Goal: Answer question/provide support: Answer question/provide support

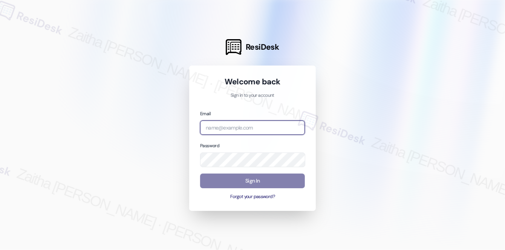
click at [226, 131] on input "email" at bounding box center [252, 128] width 105 height 15
type input "automated-surveys-a_c_lewis-zaitha.mae.[PERSON_NAME]@a_c_[DOMAIN_NAME]"
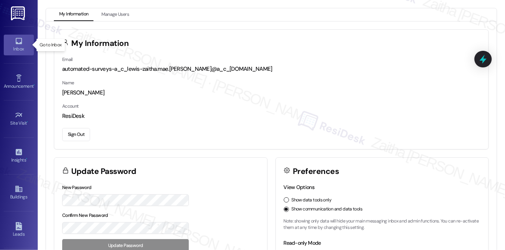
click at [20, 51] on div "Inbox" at bounding box center [19, 49] width 38 height 8
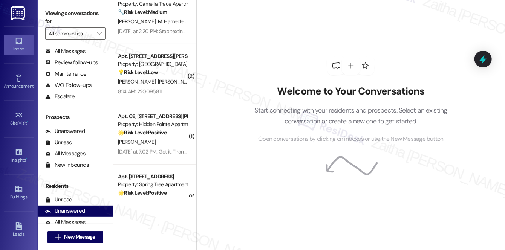
scroll to position [90, 0]
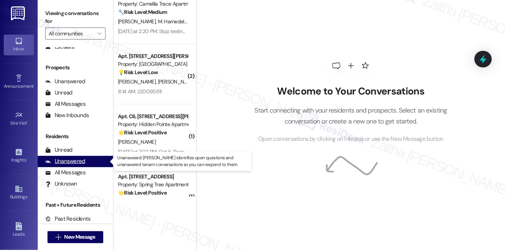
click at [72, 163] on div "Unanswered" at bounding box center [65, 162] width 40 height 8
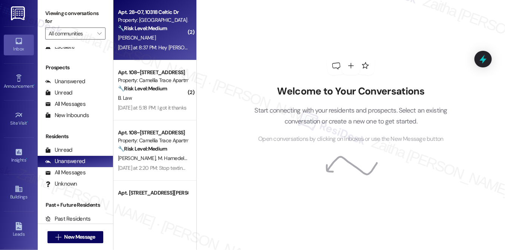
click at [161, 38] on div "A. Fobbs" at bounding box center [152, 37] width 71 height 9
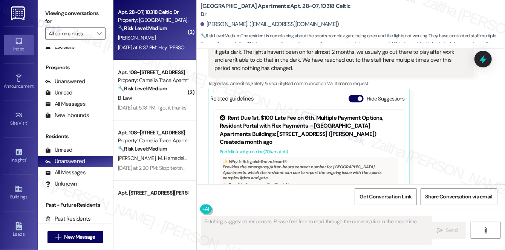
scroll to position [361, 0]
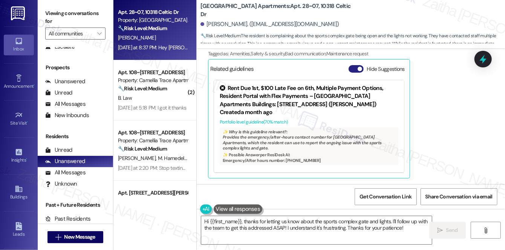
click at [355, 69] on button "Hide Suggestions" at bounding box center [356, 69] width 15 height 8
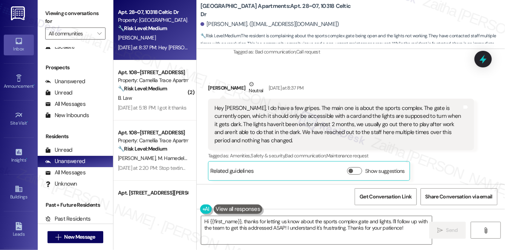
scroll to position [262, 0]
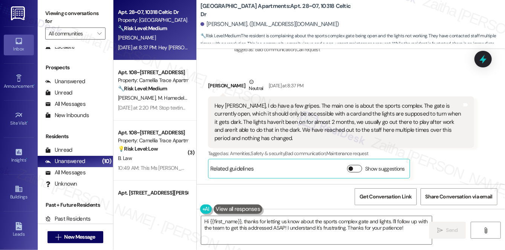
click at [353, 169] on button "Show suggestions" at bounding box center [354, 169] width 15 height 8
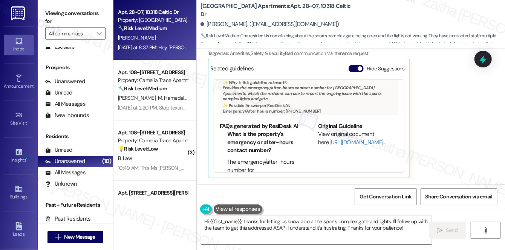
scroll to position [52, 0]
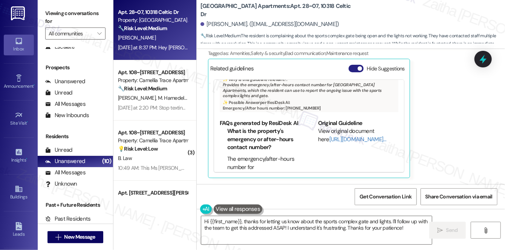
click at [352, 67] on button "Hide Suggestions" at bounding box center [356, 69] width 15 height 8
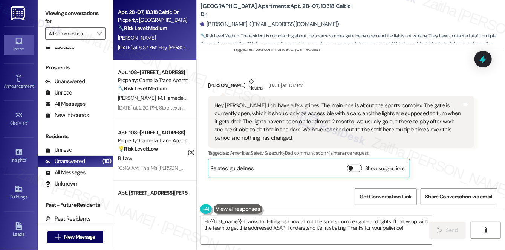
scroll to position [262, 0]
click at [277, 228] on textarea "Hi {{first_name}}, thanks for letting us know about the sports complex gate and…" at bounding box center [316, 230] width 231 height 28
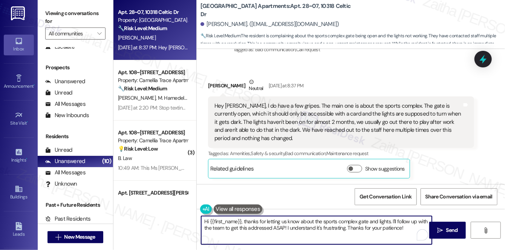
click at [278, 228] on textarea "Hi {{first_name}}, thanks for letting us know about the sports complex gate and…" at bounding box center [316, 230] width 231 height 28
click at [332, 228] on textarea "Hi {{first_name}}, thanks for letting us know about the sports complex gate and…" at bounding box center [316, 230] width 231 height 28
type textarea "Hi {{first_name}}, thanks for letting us know about the sports complex gate and…"
click at [201, 219] on textarea "Hi {{first_name}}, thanks for letting us know about the sports complex gate and…" at bounding box center [316, 230] width 231 height 28
drag, startPoint x: 203, startPoint y: 220, endPoint x: 302, endPoint y: 234, distance: 99.7
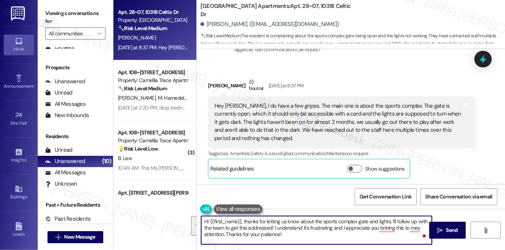
click at [302, 234] on textarea "Hi {{first_name}}, thanks for letting us know about the sports complex gate and…" at bounding box center [316, 230] width 231 height 28
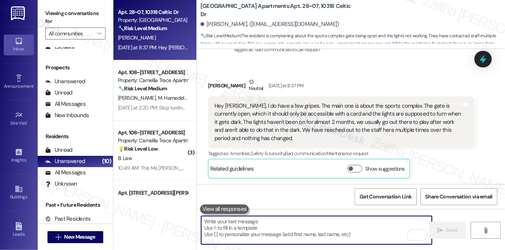
paste textarea "Hi {{first_name}}, thanks for letting us know about the sports complex gate and…"
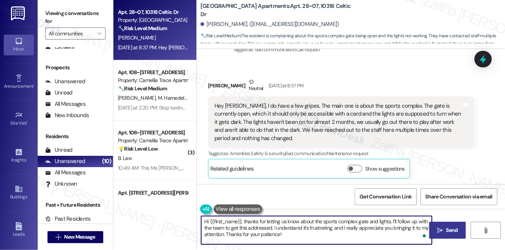
type textarea "Hi {{first_name}}, thanks for letting us know about the sports complex gate and…"
click at [455, 228] on span "Send" at bounding box center [452, 230] width 12 height 8
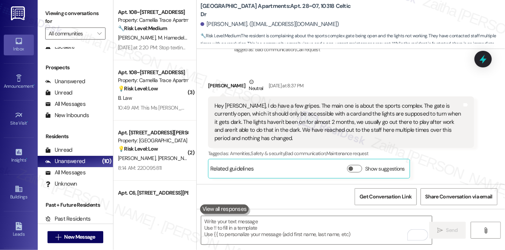
scroll to position [261, 0]
click at [484, 59] on icon at bounding box center [483, 60] width 9 height 12
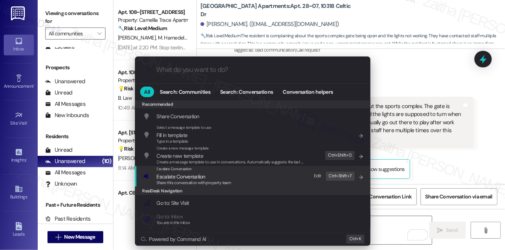
click at [176, 178] on span "Escalate Conversation" at bounding box center [181, 176] width 49 height 7
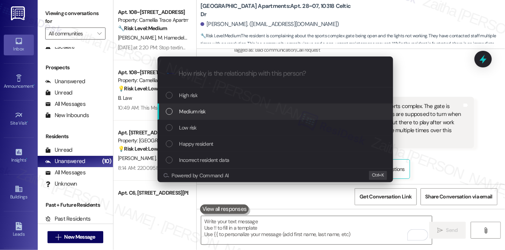
click at [192, 113] on span "Medium risk" at bounding box center [192, 111] width 26 height 8
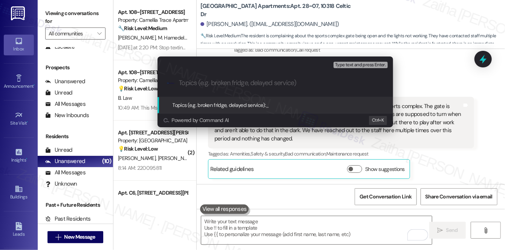
paste input "Sports Complex Gate & Lights"
type input "Sports Complex Gate & Lights Concern"
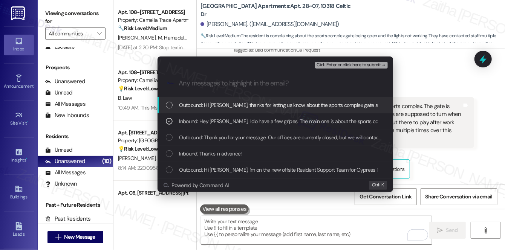
click at [347, 67] on button "Ctrl+Enter or click here to submit" at bounding box center [351, 65] width 73 height 7
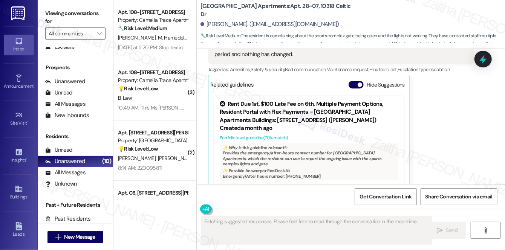
scroll to position [361, 0]
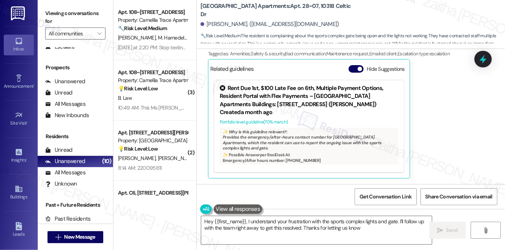
type textarea "Hey {{first_name}}, I understand your frustration with the sports complex light…"
click at [353, 66] on button "Hide Suggestions" at bounding box center [356, 69] width 15 height 8
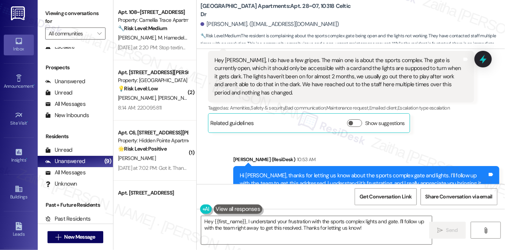
scroll to position [341, 0]
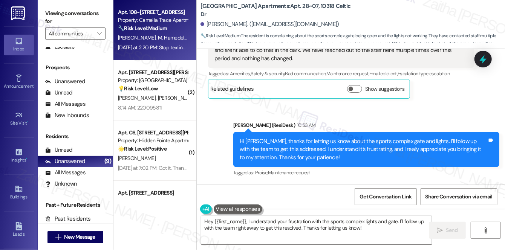
click at [179, 36] on div "I. Matthews M. Hamedella" at bounding box center [152, 37] width 71 height 9
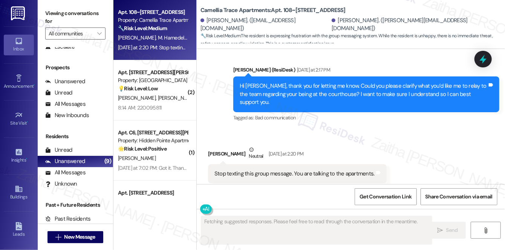
scroll to position [395, 0]
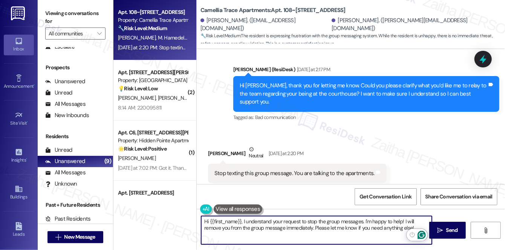
drag, startPoint x: 244, startPoint y: 222, endPoint x: 417, endPoint y: 235, distance: 173.5
click at [417, 235] on html "Inbox Go to Inbox Announcement • Send A Text Announcement Site Visit • Go to Si…" at bounding box center [252, 125] width 505 height 250
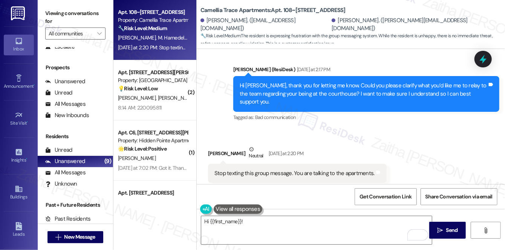
click at [363, 128] on div "Received via SMS Iva Matthews Neutral Yesterday at 2:20 PM Stop texting this gr…" at bounding box center [351, 164] width 308 height 72
click at [269, 222] on textarea "Hi {{first_name}}!" at bounding box center [316, 230] width 231 height 28
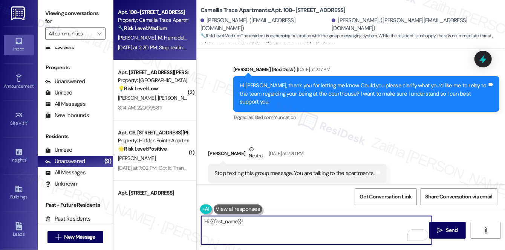
paste textarea "Please don't hesitate to reach out with any questions or concerns you may have.…"
paste textarea "Please feel free to reach out if you have other concerns or home-related issues…"
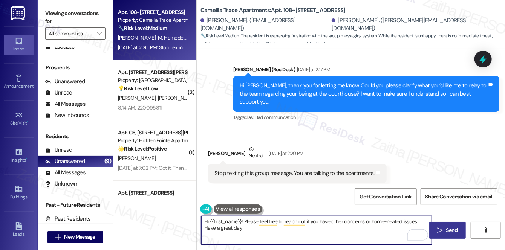
type textarea "Hi {{first_name}}! Please feel free to reach out if you have other concerns or …"
click at [436, 228] on span " Send" at bounding box center [448, 230] width 24 height 8
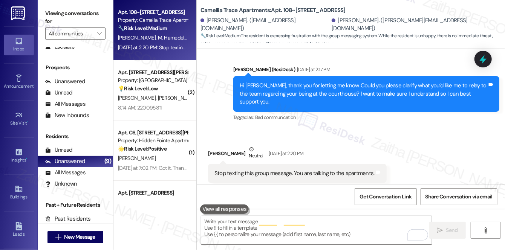
scroll to position [395, 0]
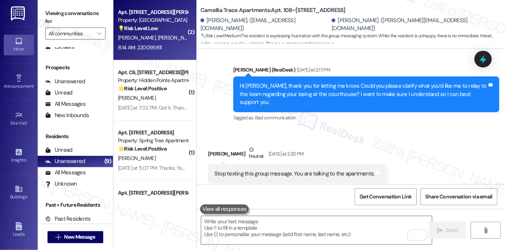
click at [170, 47] on div "8:14 AM: 220095811 8:14 AM: 220095811" at bounding box center [152, 47] width 71 height 9
type textarea "Fetching suggested responses. Please feel free to read through the conversation…"
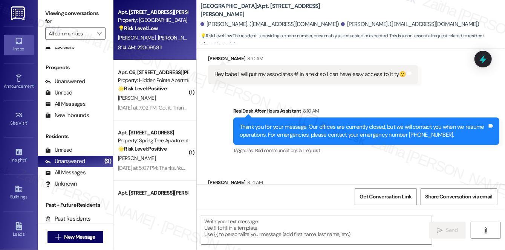
scroll to position [223, 0]
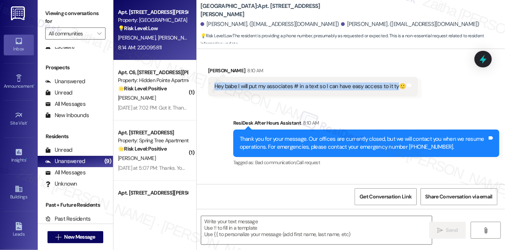
drag, startPoint x: 213, startPoint y: 78, endPoint x: 394, endPoint y: 89, distance: 182.0
click at [394, 89] on div "Received via SMS Jeanella Sanders 8:10 AM Hey babe I will put my associates # i…" at bounding box center [312, 81] width 221 height 41
copy div "Hey babe I will put my associates # in a text so I can have easy access to it ty"
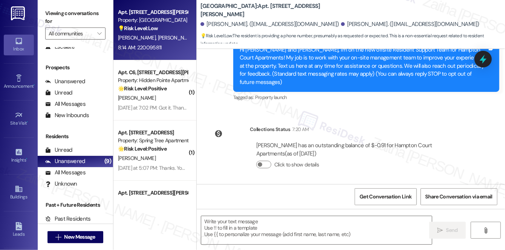
scroll to position [86, 0]
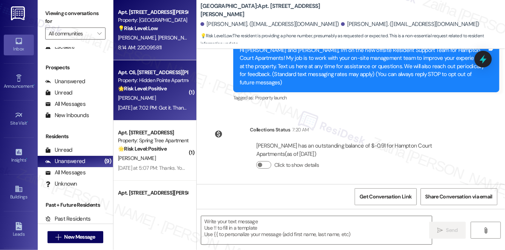
click at [170, 103] on div "Yesterday at 7:02 PM: Got it. Thanks Yesterday at 7:02 PM: Got it. Thanks" at bounding box center [152, 107] width 71 height 9
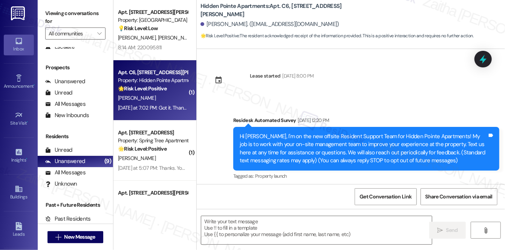
scroll to position [2303, 0]
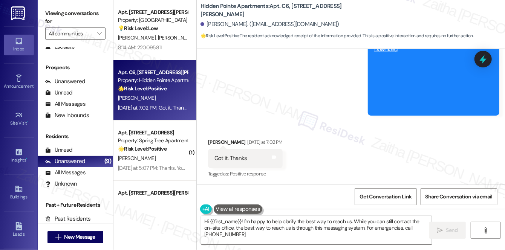
type textarea "Hi {{first_name}}! I'm happy to help clarify the best way to reach us. While yo…"
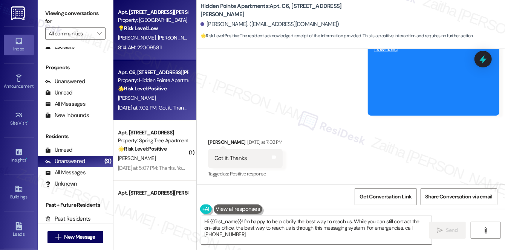
click at [171, 49] on div "8:14 AM: 220095811 8:14 AM: 220095811" at bounding box center [152, 47] width 71 height 9
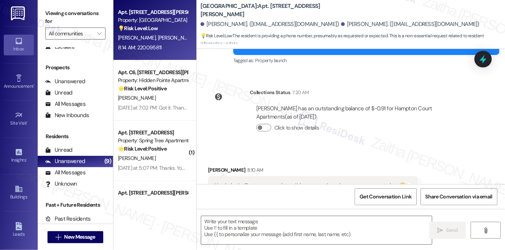
type textarea "Fetching suggested responses. Please feel free to read through the conversation…"
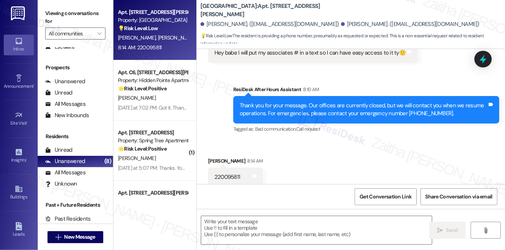
scroll to position [257, 0]
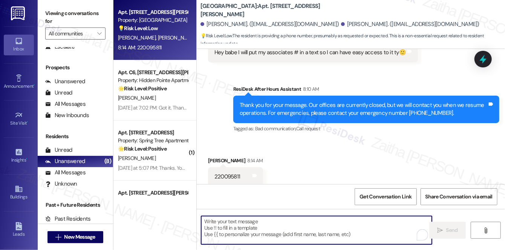
click at [260, 226] on textarea "To enrich screen reader interactions, please activate Accessibility in Grammarl…" at bounding box center [316, 230] width 231 height 28
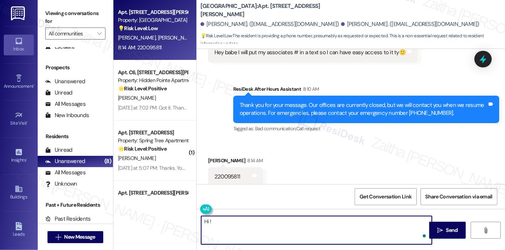
paste textarea "I believe this message may not have been intended for me."
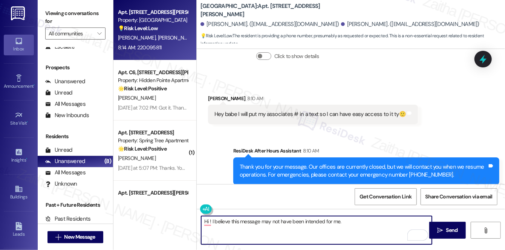
scroll to position [188, 0]
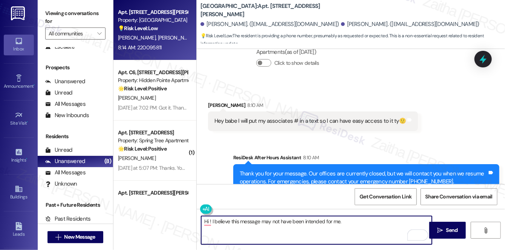
click at [218, 101] on div "Jeanella Sanders 8:10 AM" at bounding box center [313, 106] width 210 height 11
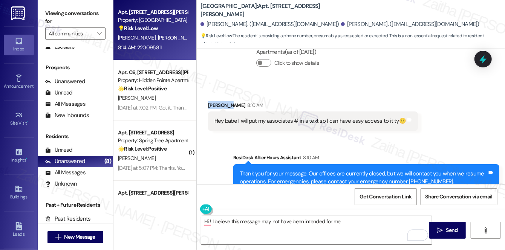
click at [218, 101] on div "Jeanella Sanders 8:10 AM" at bounding box center [313, 106] width 210 height 11
copy div "Jeanella"
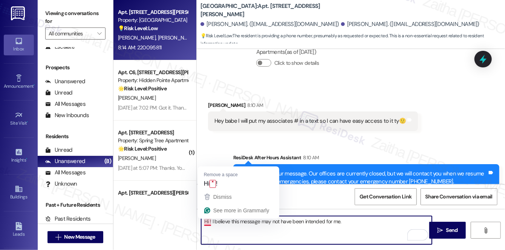
click at [207, 220] on textarea "Hi ! I believe this message may not have been intended for me." at bounding box center [316, 230] width 231 height 28
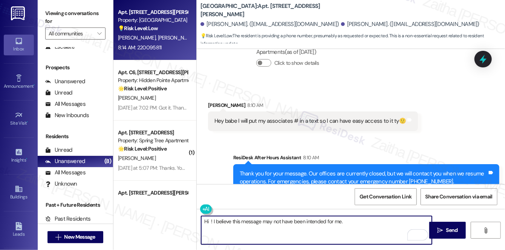
paste textarea "Jeanella"
click at [376, 223] on textarea "Hi Jeanella! I believe this message may not have been intended for me." at bounding box center [316, 230] width 231 height 28
paste textarea "Please feel free to reach out if you have other concerns or home-related issues…"
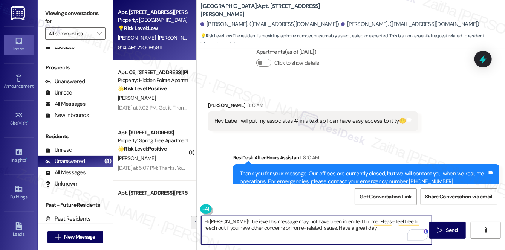
drag, startPoint x: 201, startPoint y: 221, endPoint x: 367, endPoint y: 238, distance: 167.1
click at [367, 238] on textarea "Hi Jeanella! I believe this message may not have been intended for me. Please f…" at bounding box center [316, 230] width 231 height 28
type textarea "Hi Jeanella! I believe this message may not have been intended for me. Please f…"
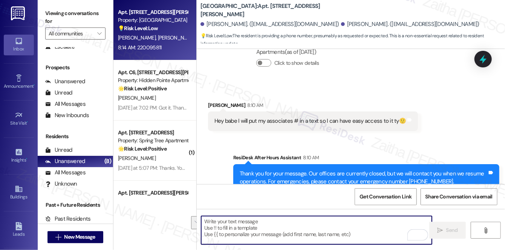
paste textarea "Hi Jeanella! I don’t think this message was meant for me, but if you have any o…"
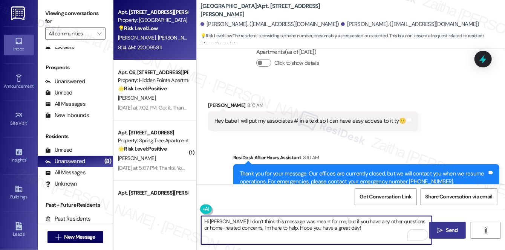
type textarea "Hi Jeanella! I don’t think this message was meant for me, but if you have any o…"
click at [450, 231] on span "Send" at bounding box center [452, 230] width 12 height 8
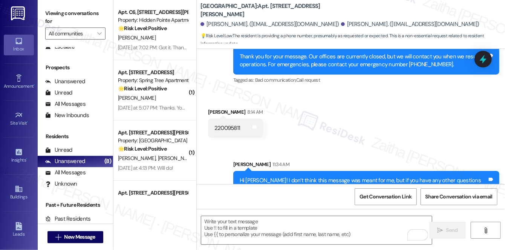
scroll to position [318, 0]
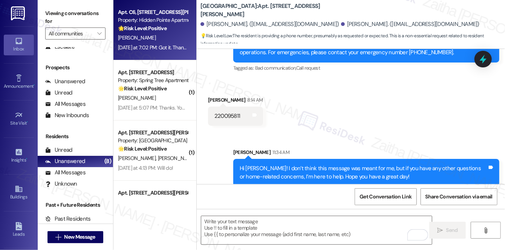
click at [175, 40] on div "M. Holmes" at bounding box center [152, 37] width 71 height 9
type textarea "Fetching suggested responses. Please feel free to read through the conversation…"
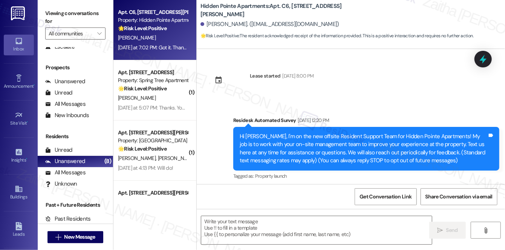
scroll to position [2303, 0]
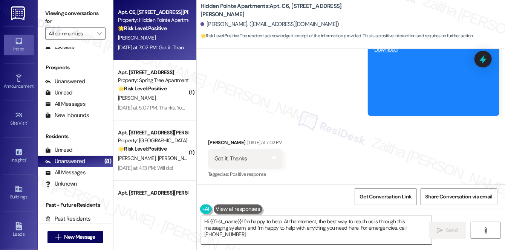
click at [206, 222] on textarea "Hi {{first_name}}! I'm happy to help. At the moment, the best way to reach us i…" at bounding box center [316, 230] width 231 height 28
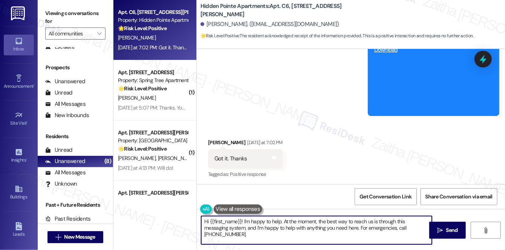
click at [206, 222] on textarea "Hi {{first_name}}! I'm happy to help. At the moment, the best way to reach us i…" at bounding box center [316, 230] width 231 height 28
type textarea "You're welcome, {{first_name}}! I'm happy to help. At the moment, the best way …"
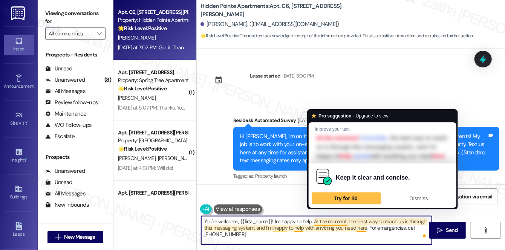
scroll to position [2303, 0]
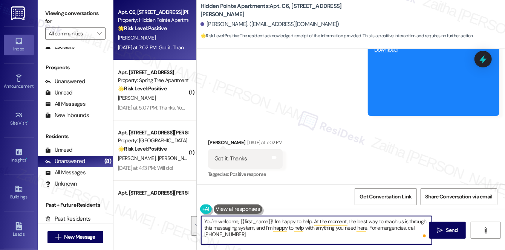
drag, startPoint x: 312, startPoint y: 223, endPoint x: 313, endPoint y: 240, distance: 17.0
click at [313, 240] on textarea "You're welcome, {{first_name}}! I'm happy to help. At the moment, the best way …" at bounding box center [316, 230] width 231 height 28
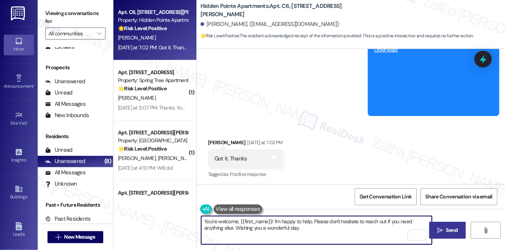
type textarea "You're welcome, {{first_name}}! I'm happy to help. Please don't hesitate to rea…"
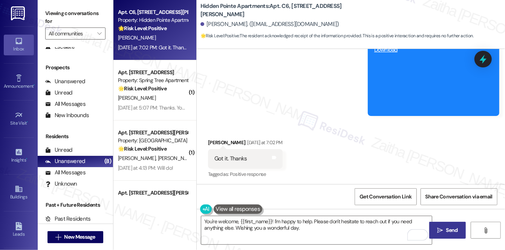
click at [453, 227] on span "Send" at bounding box center [452, 230] width 12 height 8
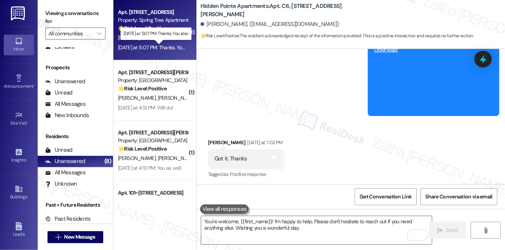
click at [178, 45] on div "Yesterday at 5:07 PM: Thanks. You also Yesterday at 5:07 PM: Thanks. You also" at bounding box center [156, 47] width 77 height 7
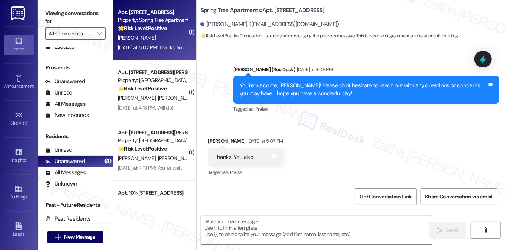
scroll to position [274, 0]
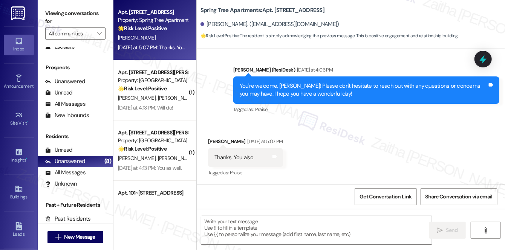
click at [209, 141] on div "Patricia Taylor Yesterday at 5:07 PM" at bounding box center [245, 143] width 75 height 11
copy div "Patricia"
type textarea "Fetching suggested responses. Please feel free to read through the conversation…"
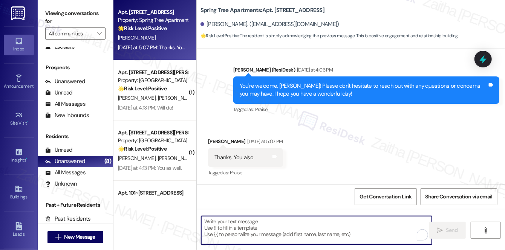
click at [229, 225] on textarea "To enrich screen reader interactions, please activate Accessibility in Grammarl…" at bounding box center [316, 230] width 231 height 28
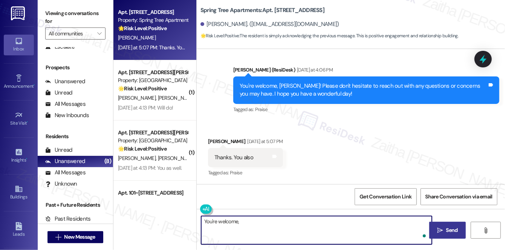
paste textarea "Patricia"
drag, startPoint x: 262, startPoint y: 223, endPoint x: 205, endPoint y: 220, distance: 57.3
click at [205, 220] on textarea "You're welcome, Patricia!" at bounding box center [316, 230] width 231 height 28
type textarea "Y"
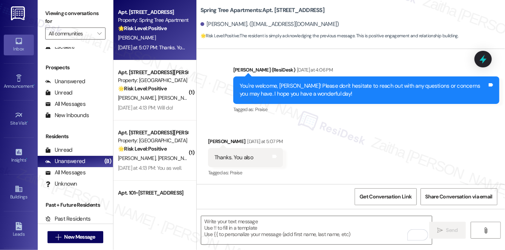
click at [209, 156] on div "Thanks. You also Tags and notes" at bounding box center [245, 157] width 75 height 19
drag, startPoint x: 214, startPoint y: 155, endPoint x: 261, endPoint y: 162, distance: 47.3
click at [261, 162] on div "Thanks. You also Tags and notes" at bounding box center [245, 157] width 75 height 19
copy div "Thanks. You also"
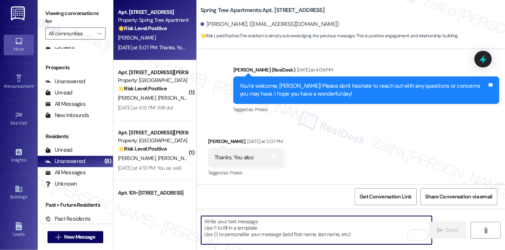
click at [224, 234] on textarea "To enrich screen reader interactions, please activate Accessibility in Grammarl…" at bounding box center [316, 230] width 231 height 28
paste textarea "Of course"
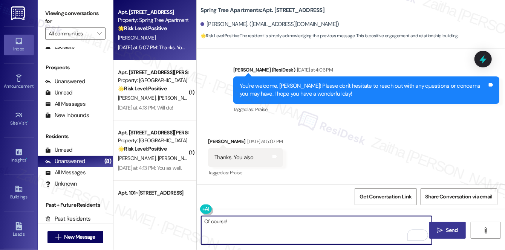
click at [248, 224] on textarea "Of course!" at bounding box center [316, 230] width 231 height 28
click at [216, 219] on textarea "Of course! 😊" at bounding box center [316, 230] width 231 height 28
type textarea "Of course! 😊"
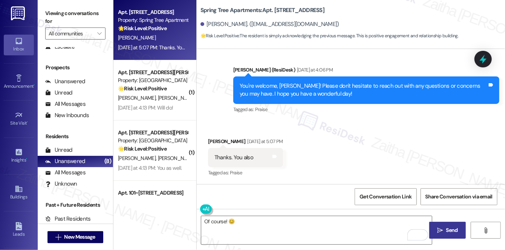
click at [454, 226] on span "Send" at bounding box center [452, 230] width 12 height 8
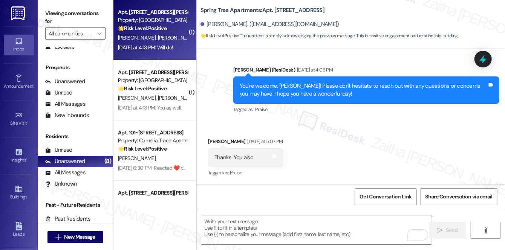
click at [164, 44] on div "Yesterday at 4:13 PM: Will do! Yesterday at 4:13 PM: Will do!" at bounding box center [145, 47] width 55 height 7
type textarea "Fetching suggested responses. Please feel free to read through the conversation…"
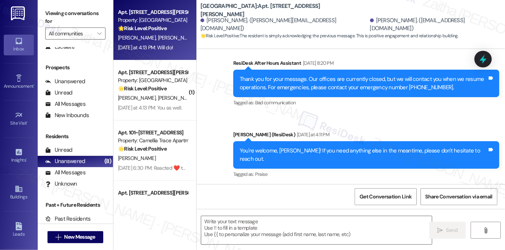
scroll to position [751, 0]
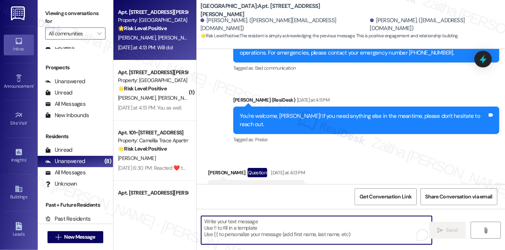
click at [272, 227] on textarea "To enrich screen reader interactions, please activate Accessibility in Grammarl…" at bounding box center [316, 230] width 231 height 28
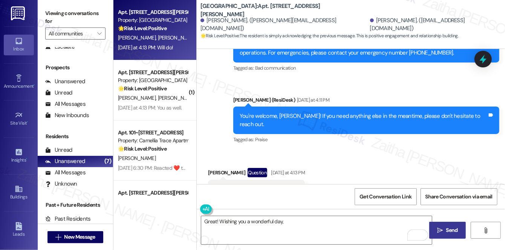
click at [211, 168] on div "Damien Edwards Question Yesterday at 4:13 PM" at bounding box center [256, 174] width 97 height 12
copy div "Damien"
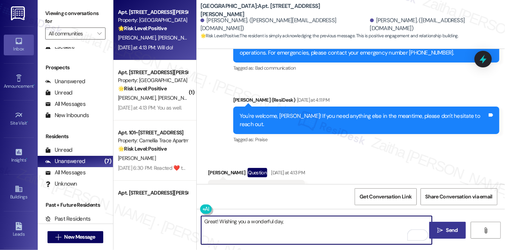
click at [298, 229] on textarea "Great! Wishing you a wonderful day," at bounding box center [316, 230] width 231 height 28
paste textarea "Damien"
type textarea "Great! Wishing you a wonderful day, Damien!"
click at [453, 231] on span "Send" at bounding box center [452, 230] width 12 height 8
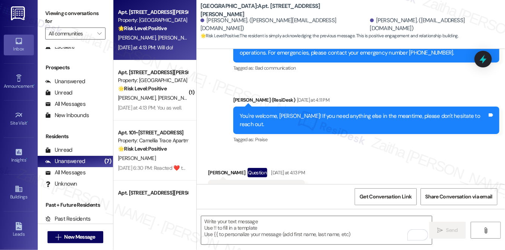
scroll to position [750, 0]
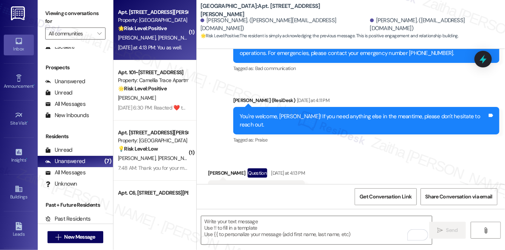
click at [168, 47] on div "Yesterday at 4:13 PM: You as well. Yesterday at 4:13 PM: You as well." at bounding box center [150, 47] width 64 height 7
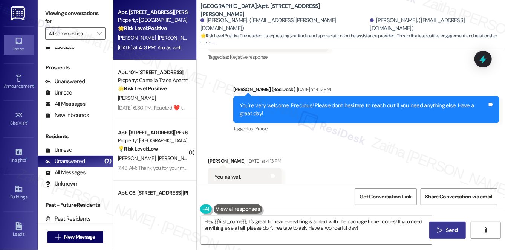
scroll to position [733, 0]
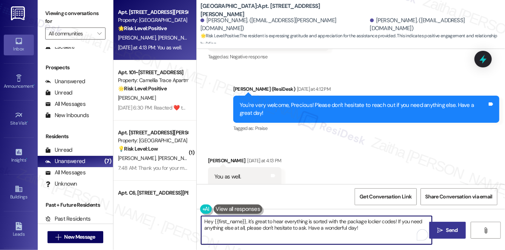
drag, startPoint x: 202, startPoint y: 221, endPoint x: 370, endPoint y: 238, distance: 168.5
click at [370, 238] on textarea "Hey {{first_name}}, it's great to hear everything is sorted with the package lo…" at bounding box center [316, 230] width 231 height 28
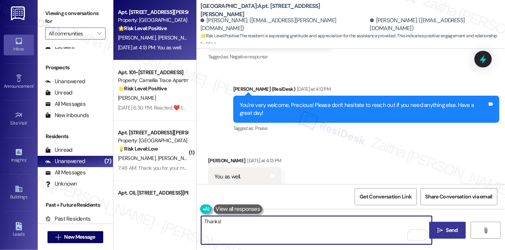
type textarea "Thanks!"
click at [454, 228] on span "Send" at bounding box center [452, 230] width 12 height 8
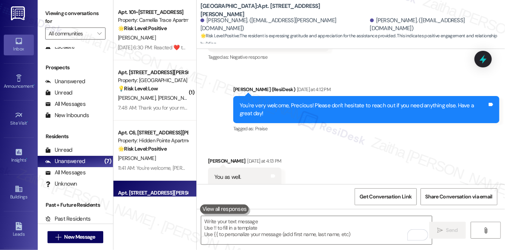
scroll to position [786, 0]
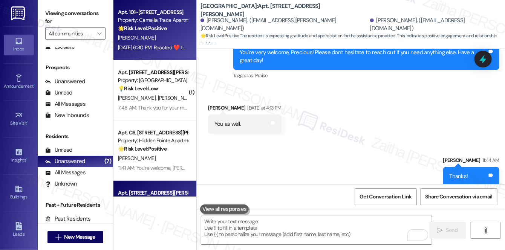
click at [159, 43] on div "Sep 09, 2025 at 6:30 PM: Reacted ❤️ to “Sarah (Camellia Trace Apartments): 😊” S…" at bounding box center [152, 47] width 71 height 9
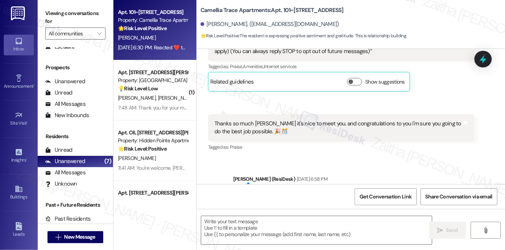
type textarea "Fetching suggested responses. Please feel free to read through the conversation…"
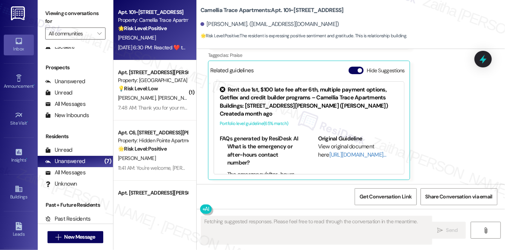
scroll to position [774, 0]
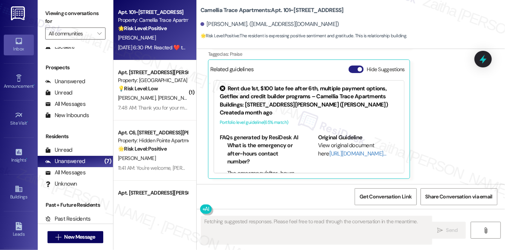
click at [353, 69] on button "Hide Suggestions" at bounding box center [356, 70] width 15 height 8
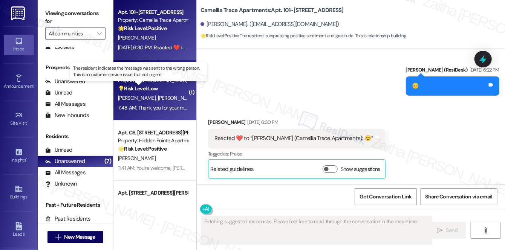
click at [147, 90] on strong "💡 Risk Level: Low" at bounding box center [138, 88] width 40 height 7
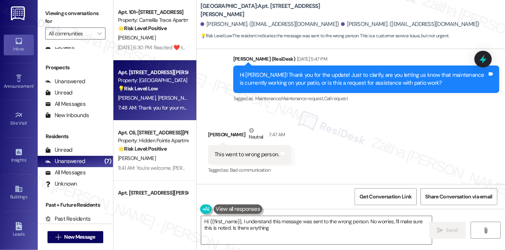
scroll to position [213, 0]
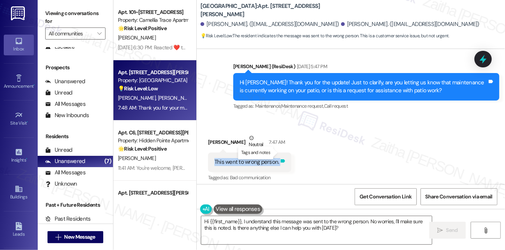
drag, startPoint x: 209, startPoint y: 152, endPoint x: 279, endPoint y: 153, distance: 69.7
click at [279, 153] on div "This went to wrong person. Tags and notes" at bounding box center [249, 162] width 83 height 19
copy div "This went to wrong person. Tags and notes"
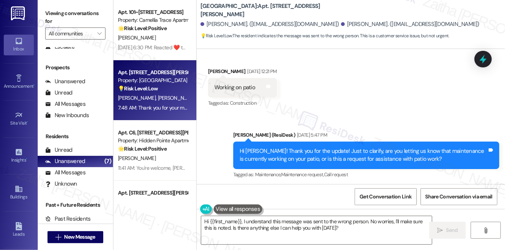
scroll to position [281, 0]
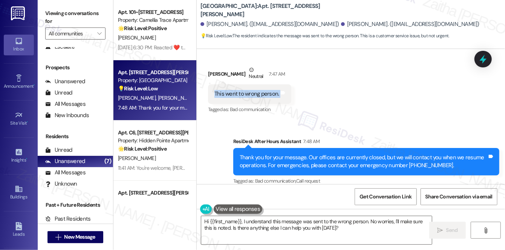
click at [372, 87] on div "Received via SMS Betty Beauchamp Neutral 7:47 AM This went to wrong person. Tag…" at bounding box center [351, 85] width 308 height 72
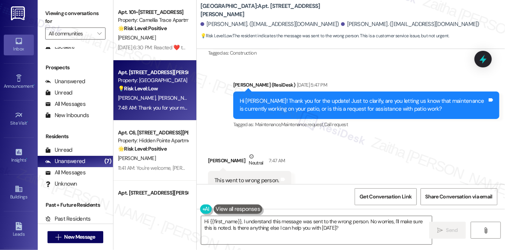
scroll to position [213, 0]
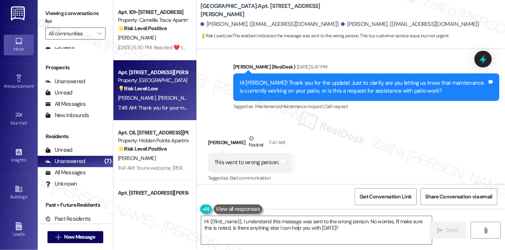
click at [211, 135] on div "Betty Beauchamp Neutral 7:47 AM" at bounding box center [249, 144] width 83 height 18
copy div "Betty"
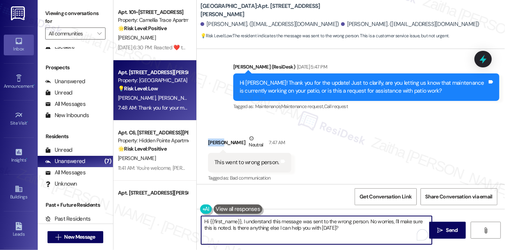
click at [231, 223] on textarea "Hi {{first_name}}, I understand this message was sent to the wrong person. No w…" at bounding box center [316, 230] width 231 height 28
paste textarea "Betty"
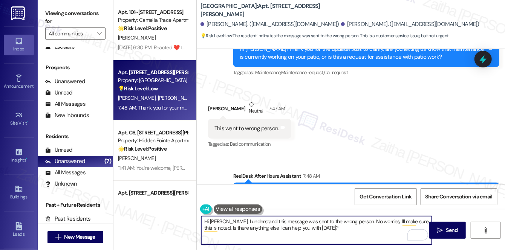
scroll to position [281, 0]
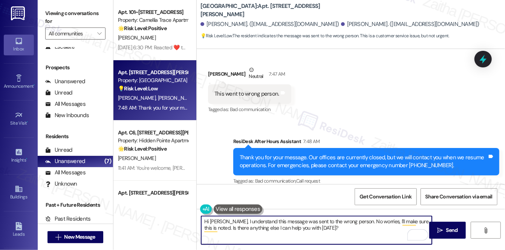
click at [257, 221] on textarea "Hi Betty, I understand this message was sent to the wrong person. No worries, I…" at bounding box center [316, 230] width 231 height 28
drag, startPoint x: 290, startPoint y: 219, endPoint x: 345, endPoint y: 223, distance: 54.8
click at [345, 223] on textarea "Hi Betty, I understand the message was sent to the wrong person. No worries, I'…" at bounding box center [316, 230] width 231 height 28
type textarea "Hi Betty, I understand the message was not meant for me. No worries, I'll make …"
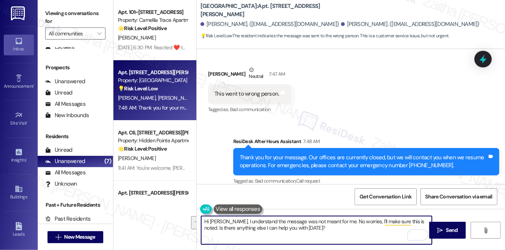
drag, startPoint x: 203, startPoint y: 221, endPoint x: 335, endPoint y: 235, distance: 131.9
click at [335, 235] on textarea "Hi Betty, I understand the message was not meant for me. No worries, I'll make …" at bounding box center [316, 230] width 231 height 28
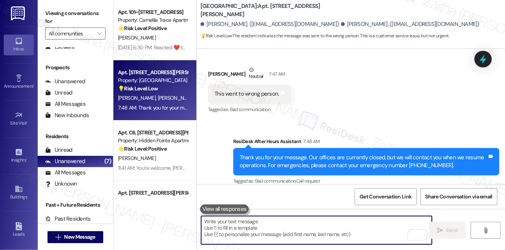
click at [271, 223] on textarea "To enrich screen reader interactions, please activate Accessibility in Grammarl…" at bounding box center [316, 230] width 231 height 28
paste textarea "Hi Betty, I understand this message wasn’t intended for me—no worries, I’ve mad…"
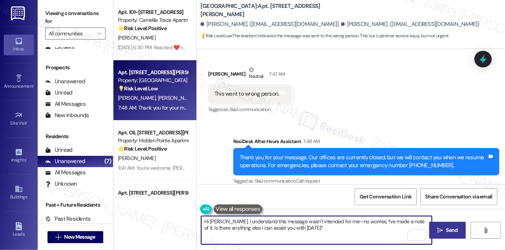
type textarea "Hi Betty, I understand this message wasn’t intended for me—no worries, I’ve mad…"
click at [450, 230] on span "Send" at bounding box center [452, 230] width 12 height 8
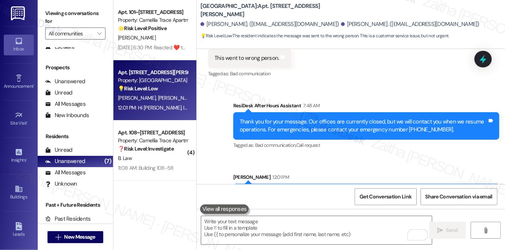
scroll to position [342, 0]
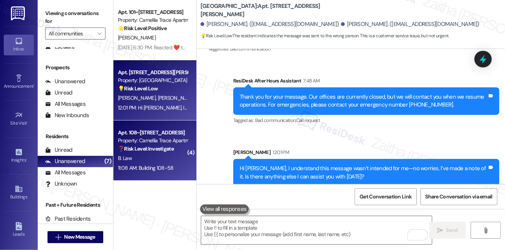
click at [157, 158] on div "B. Law" at bounding box center [152, 158] width 71 height 9
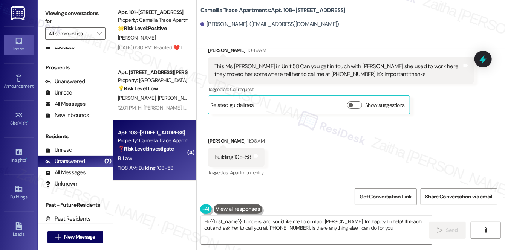
type textarea "Hi {{first_name}}, I understand you'd like me to contact Melissa Beshore. I'm h…"
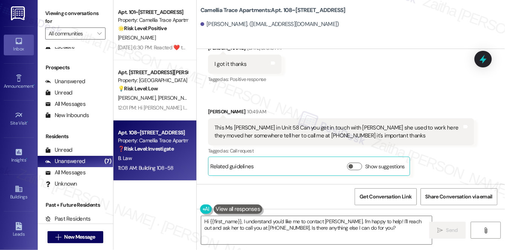
scroll to position [1540, 0]
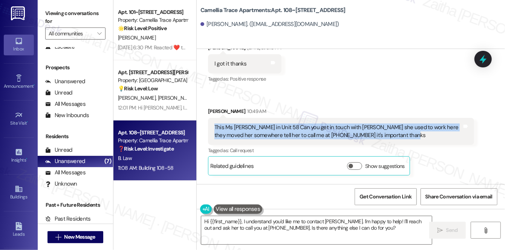
drag, startPoint x: 213, startPoint y: 133, endPoint x: 412, endPoint y: 147, distance: 199.8
click at [412, 145] on div "This Ms Barbara Law in Unit 58 Can you get in touch with Melissa Beshore she us…" at bounding box center [341, 132] width 266 height 28
copy div "This Ms [PERSON_NAME] in Unit 58 Can you get in touch with [PERSON_NAME] she us…"
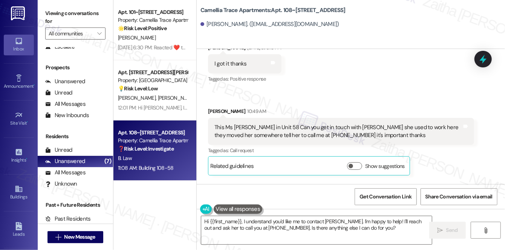
click at [354, 92] on div "Received via SMS Barbara Law Question Yesterday at 5:09 PM Can you send it agai…" at bounding box center [351, 90] width 308 height 307
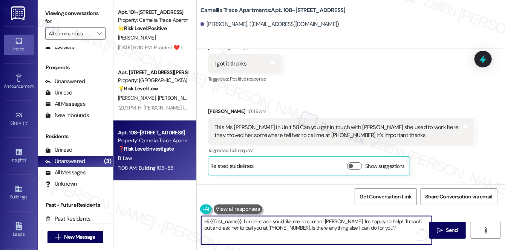
drag, startPoint x: 203, startPoint y: 222, endPoint x: 392, endPoint y: 227, distance: 188.9
click at [392, 227] on textarea "Hi {{first_name}}, I understand you'd like me to contact Melissa Beshore. I'm h…" at bounding box center [316, 230] width 231 height 28
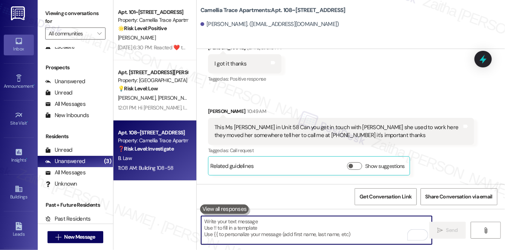
paste textarea "Thank you for reaching out. I’ll relay your message to our management team righ…"
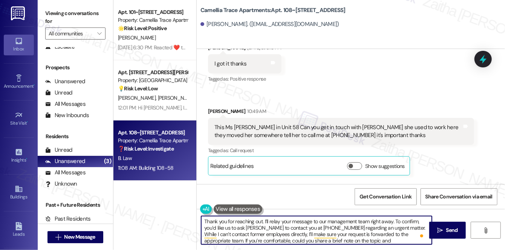
click at [213, 118] on div "Barbara Law 10:49 AM" at bounding box center [341, 112] width 266 height 11
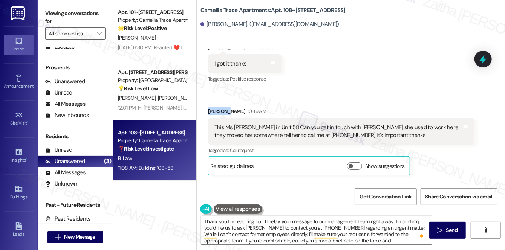
click at [213, 118] on div "Barbara Law 10:49 AM" at bounding box center [341, 112] width 266 height 11
copy div "[PERSON_NAME]"
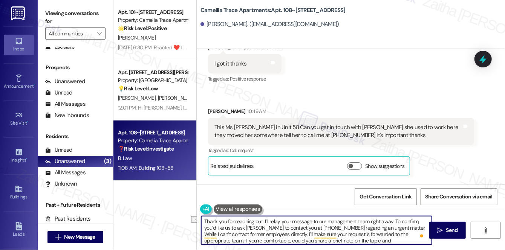
drag, startPoint x: 262, startPoint y: 220, endPoint x: 201, endPoint y: 216, distance: 61.2
click at [201, 216] on div "Thank you for reaching out. I’ll relay your message to our management team righ…" at bounding box center [316, 230] width 231 height 29
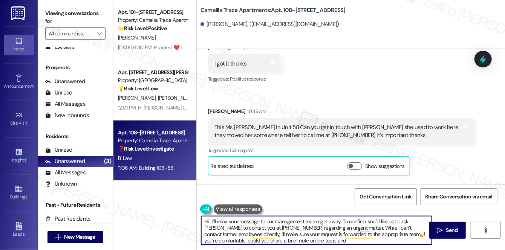
paste textarea "[PERSON_NAME]"
drag, startPoint x: 332, startPoint y: 221, endPoint x: 358, endPoint y: 220, distance: 25.6
click at [358, 220] on textarea "Hi Barbara! I’ll relay your message to our management team right away. To confi…" at bounding box center [316, 230] width 231 height 28
type textarea "Hi [PERSON_NAME]! I’ll relay your message to our management team. To confirm, y…"
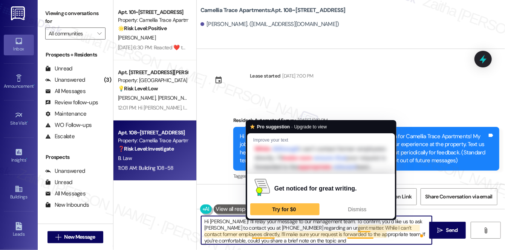
scroll to position [2, 0]
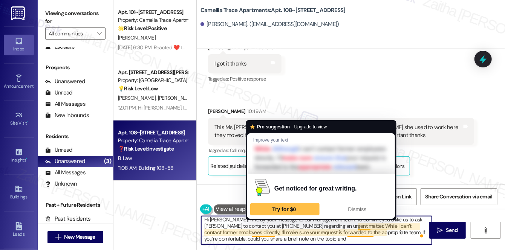
click at [264, 231] on textarea "Hi [PERSON_NAME]! I’ll relay your message to our management team. To confirm, y…" at bounding box center [316, 230] width 231 height 28
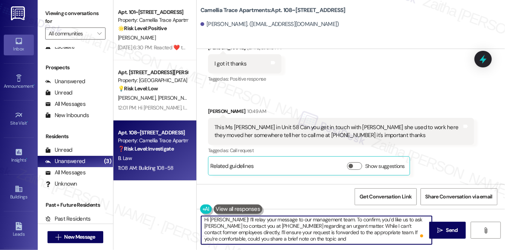
click at [312, 236] on textarea "Hi [PERSON_NAME]! I’ll relay your message to our management team. To confirm, y…" at bounding box center [316, 230] width 231 height 28
paste textarea "so we can route this correctly?"
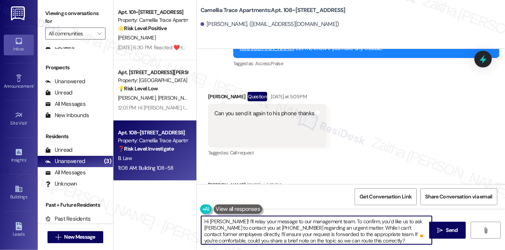
scroll to position [1369, 0]
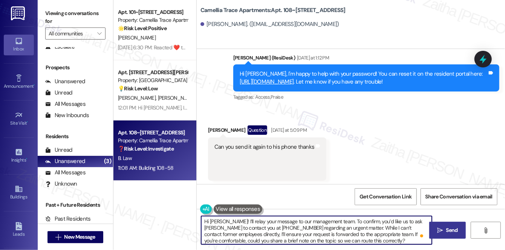
click at [454, 233] on span "Send" at bounding box center [452, 230] width 12 height 8
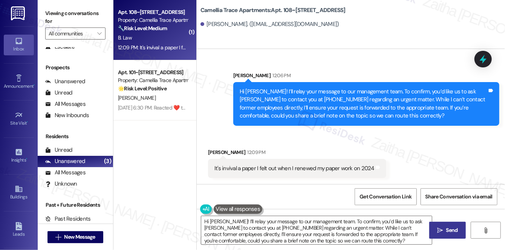
scroll to position [1738, 0]
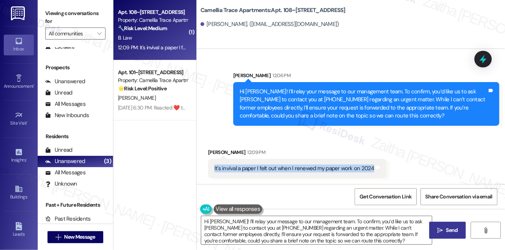
drag, startPoint x: 211, startPoint y: 166, endPoint x: 369, endPoint y: 173, distance: 158.0
click at [369, 173] on div "It's invival a paper I felt out when I renewed my paper work on 2024 Tags and n…" at bounding box center [297, 168] width 178 height 19
copy div "It's invival a paper I felt out when I renewed my paper work on 2024"
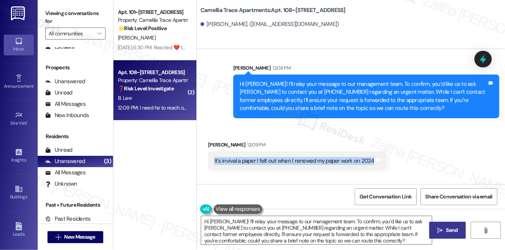
scroll to position [1737, 0]
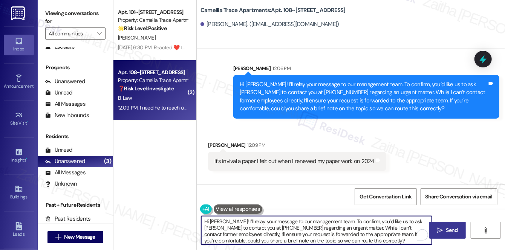
drag, startPoint x: 203, startPoint y: 225, endPoint x: 385, endPoint y: 239, distance: 182.2
click at [385, 239] on textarea "Hi [PERSON_NAME], I'll pass along your request for [PERSON_NAME] to contact you…" at bounding box center [316, 230] width 231 height 28
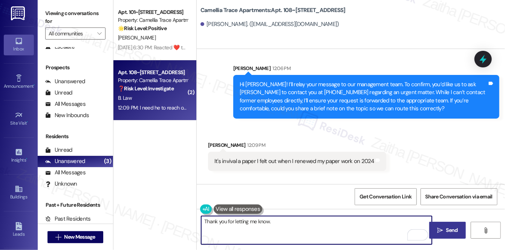
paste textarea "I’ll go ahead and pass this along to the team so they can review the paperwork …"
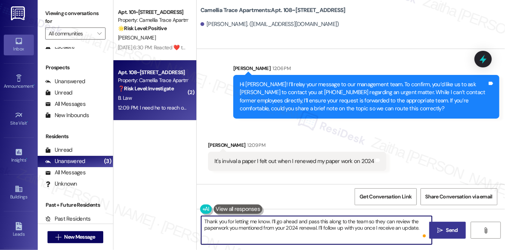
paste textarea "Is there anything else I can assist you with?"
type textarea "Thank you for letting me know. I’ll go ahead and pass this along to the team so…"
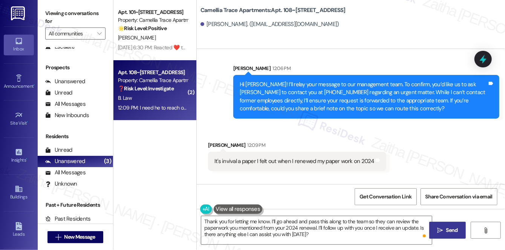
click at [448, 228] on span "Send" at bounding box center [452, 230] width 12 height 8
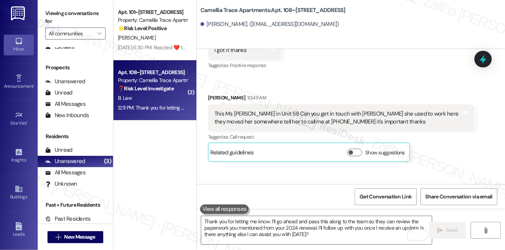
scroll to position [1551, 0]
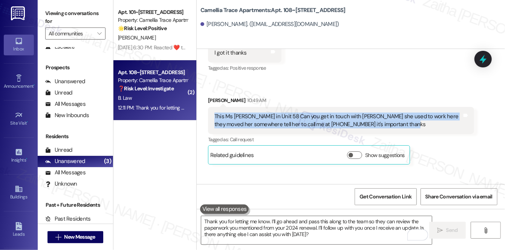
drag, startPoint x: 215, startPoint y: 124, endPoint x: 412, endPoint y: 133, distance: 197.3
click at [412, 129] on div "This Ms [PERSON_NAME] in Unit 58 Can you get in touch with [PERSON_NAME] she us…" at bounding box center [338, 121] width 248 height 16
copy div "This Ms [PERSON_NAME] in Unit 58 Can you get in touch with [PERSON_NAME] she us…"
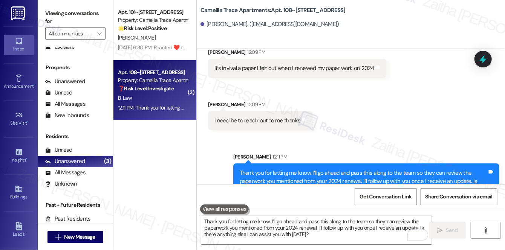
scroll to position [1791, 0]
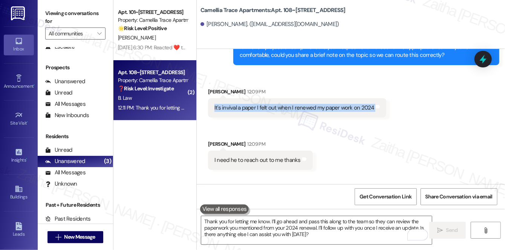
drag, startPoint x: 211, startPoint y: 112, endPoint x: 375, endPoint y: 122, distance: 164.6
click at [375, 118] on div "It's invival a paper I felt out when I renewed my paper work on 2024 Tags and n…" at bounding box center [297, 107] width 178 height 19
copy div "It's invival a paper I felt out when I renewed my paper work on 2024 Tags and n…"
click at [412, 130] on div "Received via SMS [PERSON_NAME] 12:09 PM It's invival a paper I felt out when I …" at bounding box center [351, 123] width 308 height 105
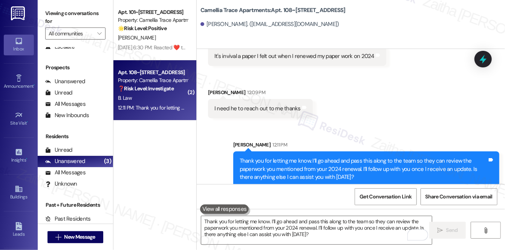
scroll to position [1859, 0]
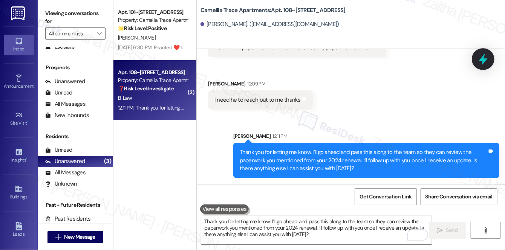
click at [484, 57] on icon at bounding box center [483, 60] width 9 height 12
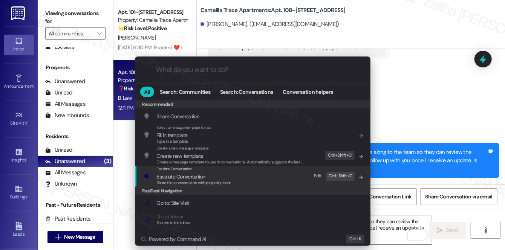
click at [186, 177] on span "Escalate Conversation" at bounding box center [181, 176] width 49 height 7
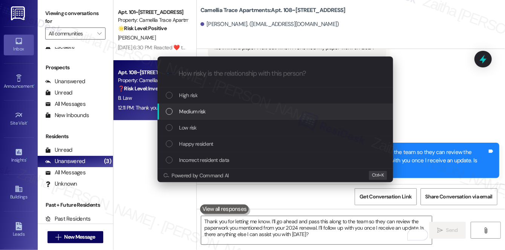
click at [222, 114] on div "Medium risk" at bounding box center [276, 111] width 220 height 8
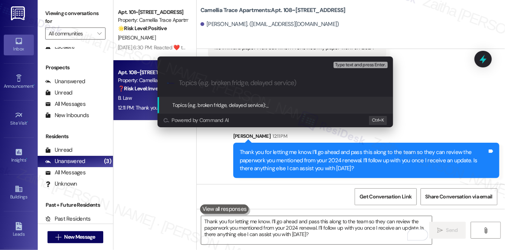
paste input "Resident Request: Paperwork Renewal (2024) & Contact with Former Staff"
type input "Resident Request: Paperwork Renewal (2024) & Contact with Former Staff"
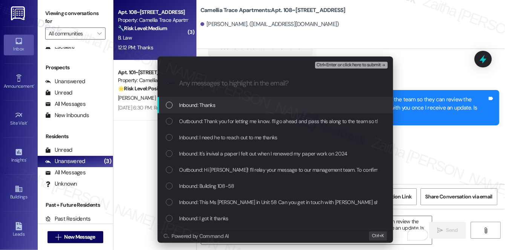
scroll to position [0, 0]
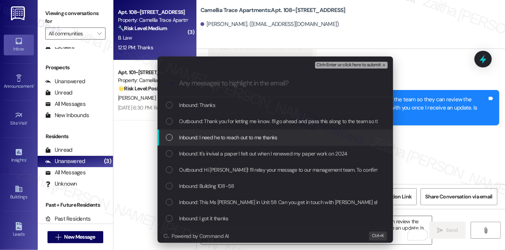
click at [234, 135] on span "Inbound: I need he to reach out to me thanks" at bounding box center [228, 137] width 98 height 8
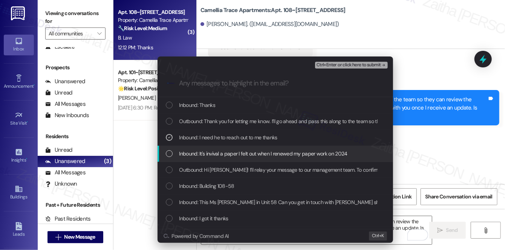
click at [234, 150] on span "Inbound: It's invival a paper I felt out when I renewed my paper work on 2024" at bounding box center [263, 154] width 168 height 8
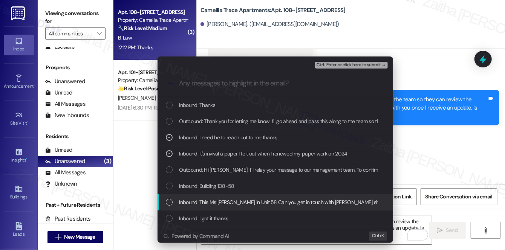
click at [241, 204] on span "Inbound: This Ms [PERSON_NAME] in Unit 58 Can you get in touch with [PERSON_NAM…" at bounding box center [398, 202] width 438 height 8
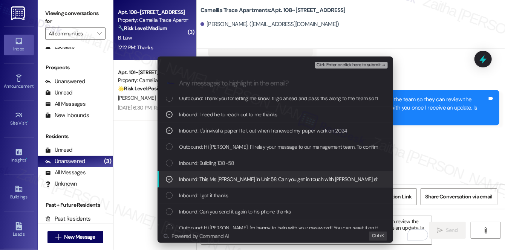
scroll to position [34, 0]
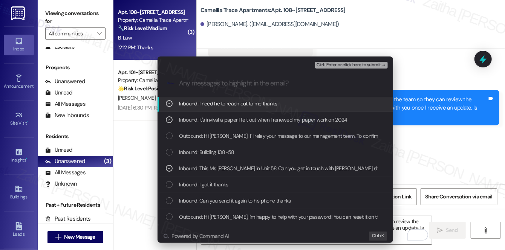
click at [347, 65] on span "Ctrl+Enter or click here to submit" at bounding box center [349, 65] width 64 height 5
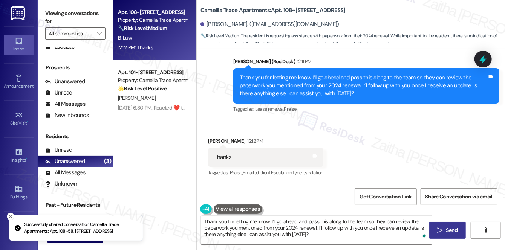
scroll to position [1957, 0]
click at [206, 220] on textarea "Hi [PERSON_NAME], I'll pass along your request for [PERSON_NAME] to contact you…" at bounding box center [316, 230] width 231 height 28
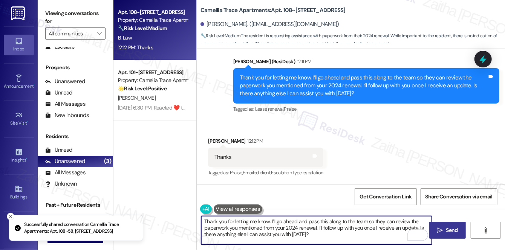
click at [206, 220] on textarea "Hi [PERSON_NAME], I'll pass along your request for [PERSON_NAME] to contact you…" at bounding box center [316, 230] width 231 height 28
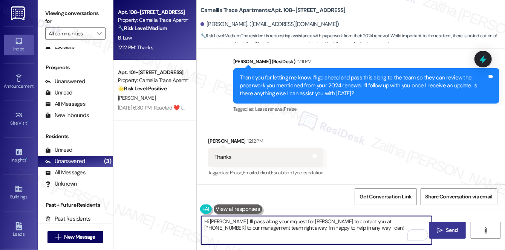
drag, startPoint x: 206, startPoint y: 220, endPoint x: 218, endPoint y: 234, distance: 18.4
click at [218, 234] on textarea "Hi [PERSON_NAME], I'll pass along your request for [PERSON_NAME] to contact you…" at bounding box center [316, 230] width 231 height 28
click at [207, 223] on textarea "Hi [PERSON_NAME], I'll pass along your request for [PERSON_NAME] to contact you…" at bounding box center [316, 230] width 231 height 28
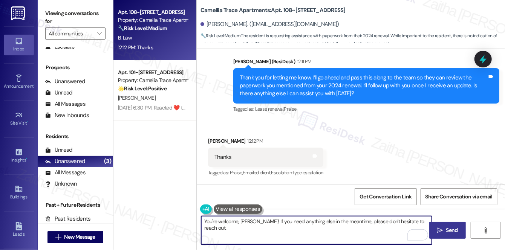
type textarea "You're welcome, [PERSON_NAME]! If you need anything else in the meantime, pleas…"
click at [459, 229] on span "Send" at bounding box center [452, 230] width 15 height 8
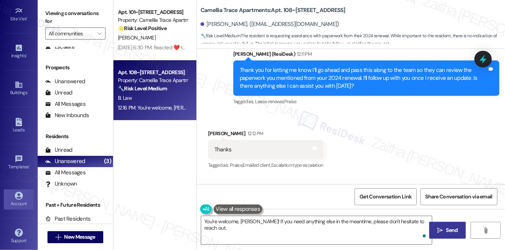
scroll to position [106, 0]
click at [19, 199] on div "Account" at bounding box center [19, 202] width 38 height 8
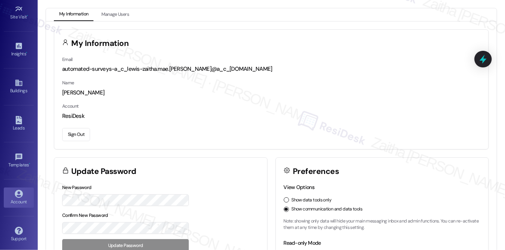
click at [71, 133] on button "Sign Out" at bounding box center [76, 134] width 28 height 13
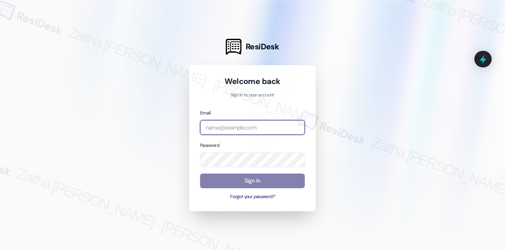
click at [227, 129] on input "email" at bounding box center [252, 127] width 105 height 15
type input "[EMAIL_ADDRESS][PERSON_NAME][DOMAIN_NAME]"
